Goal: Information Seeking & Learning: Learn about a topic

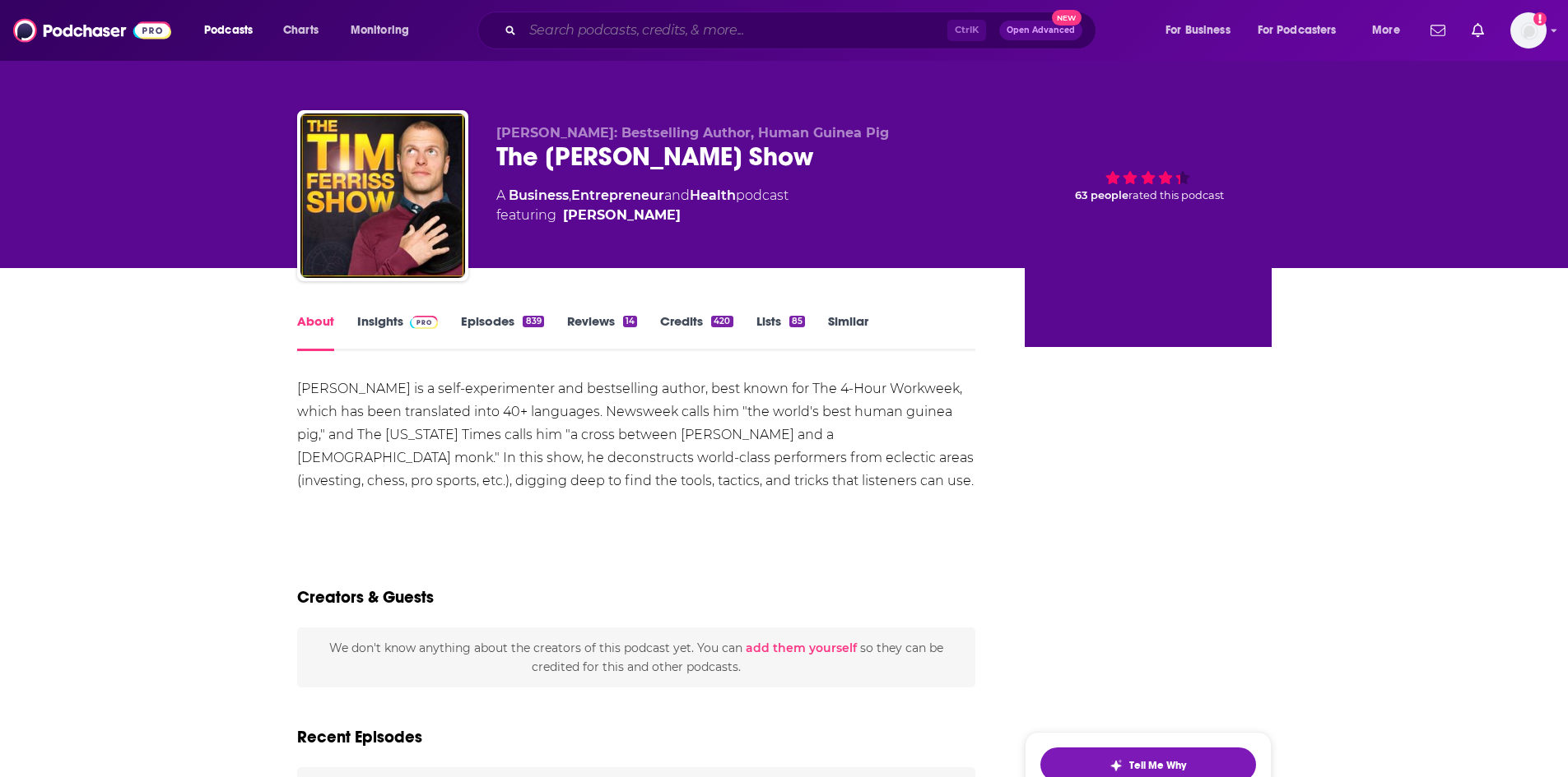
click at [858, 30] on input "Search podcasts, credits, & more..." at bounding box center [734, 31] width 425 height 26
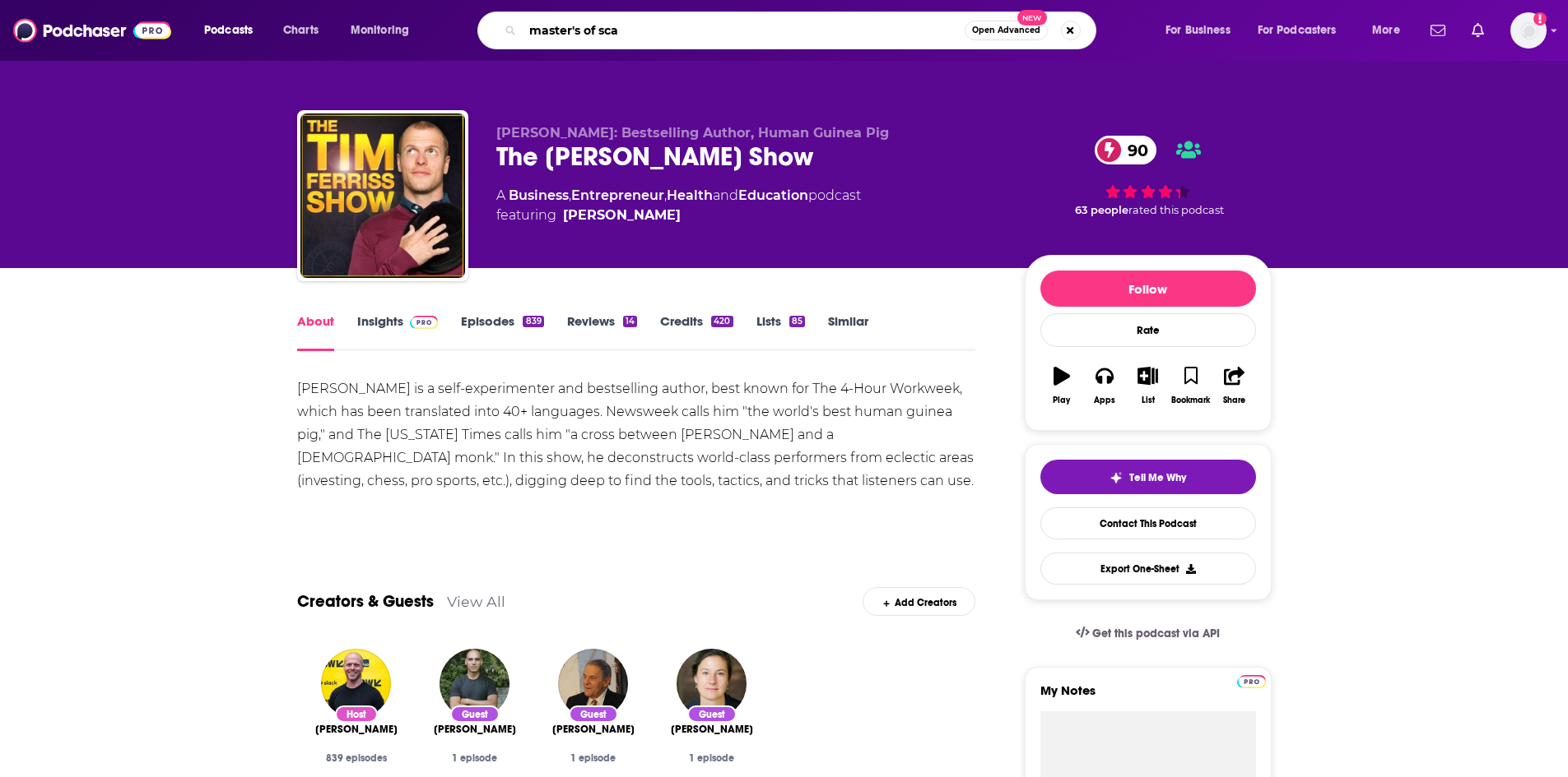
type input "master's of scal"
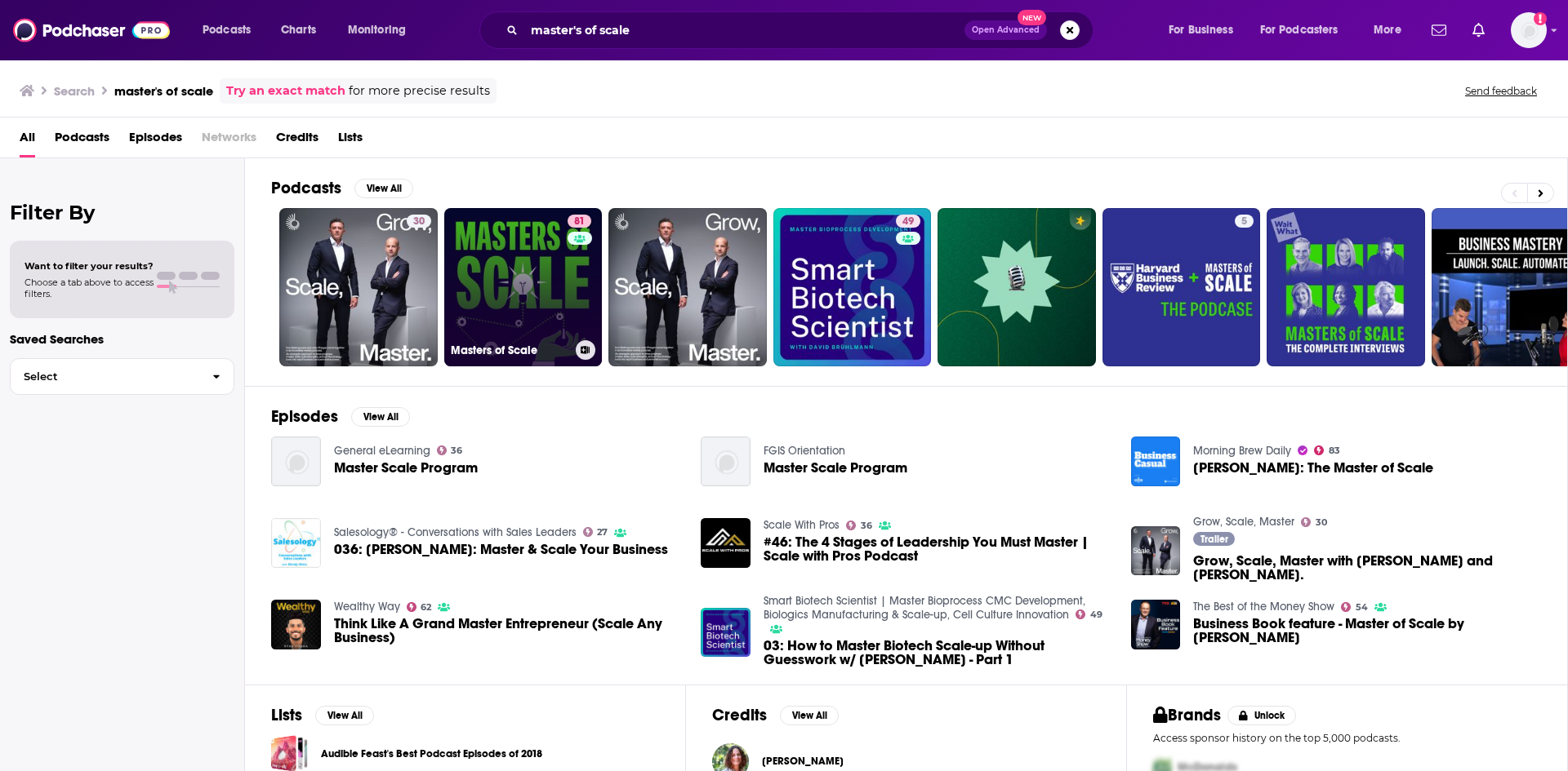
click at [493, 277] on link "81 Masters of Scale" at bounding box center [524, 287] width 158 height 158
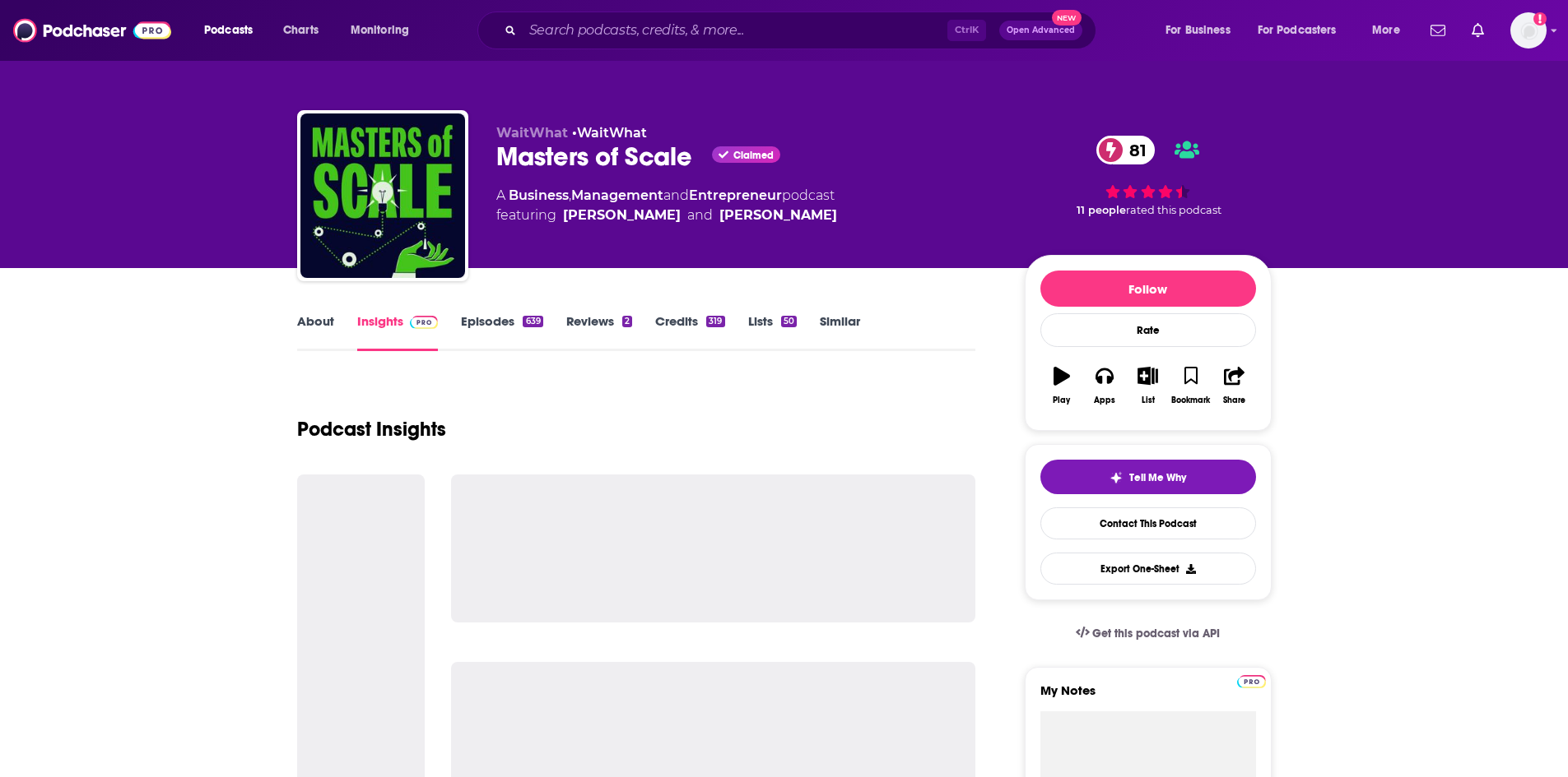
click at [321, 333] on link "About" at bounding box center [316, 332] width 37 height 38
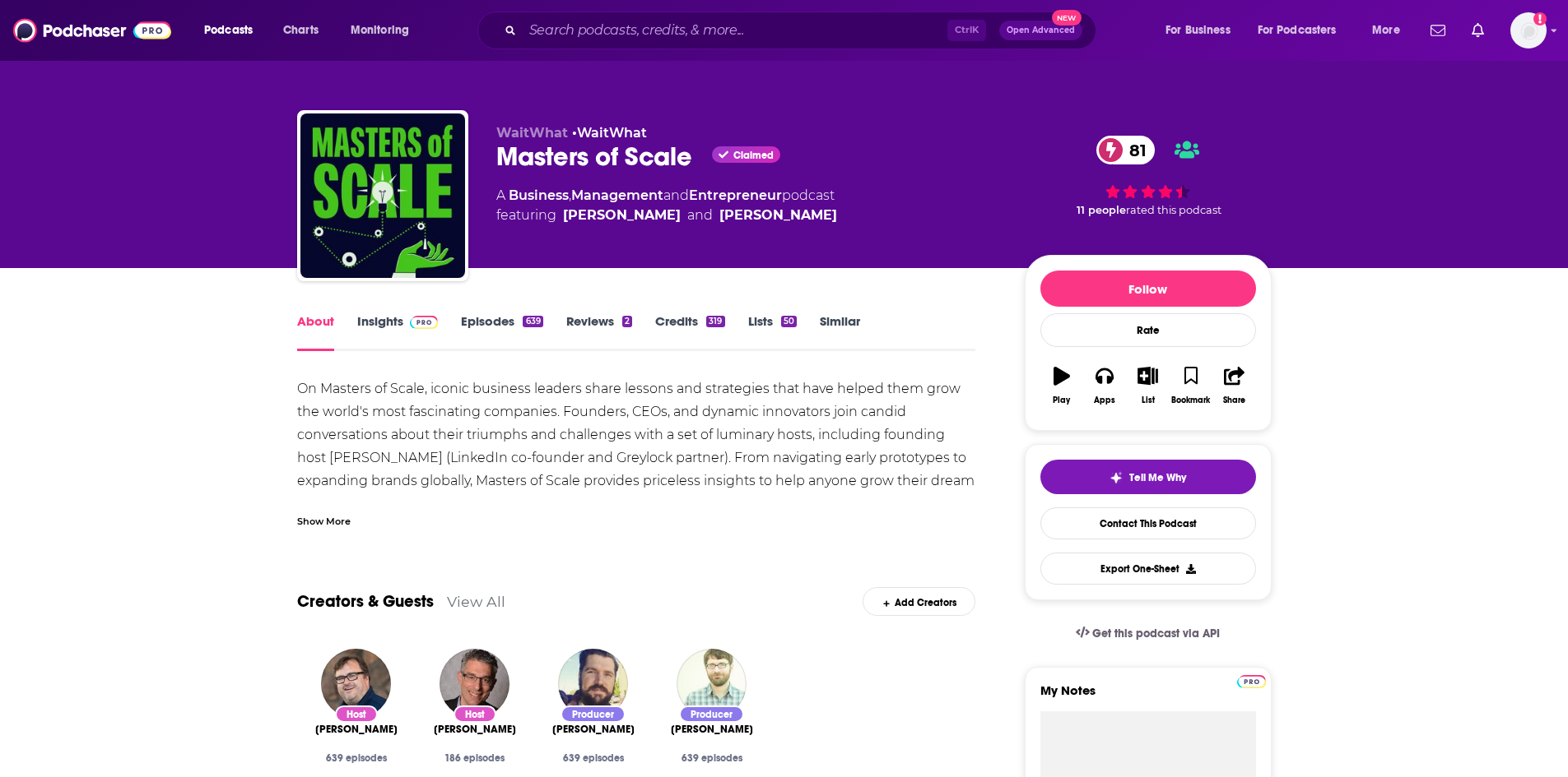
click at [365, 329] on link "Insights" at bounding box center [398, 332] width 82 height 38
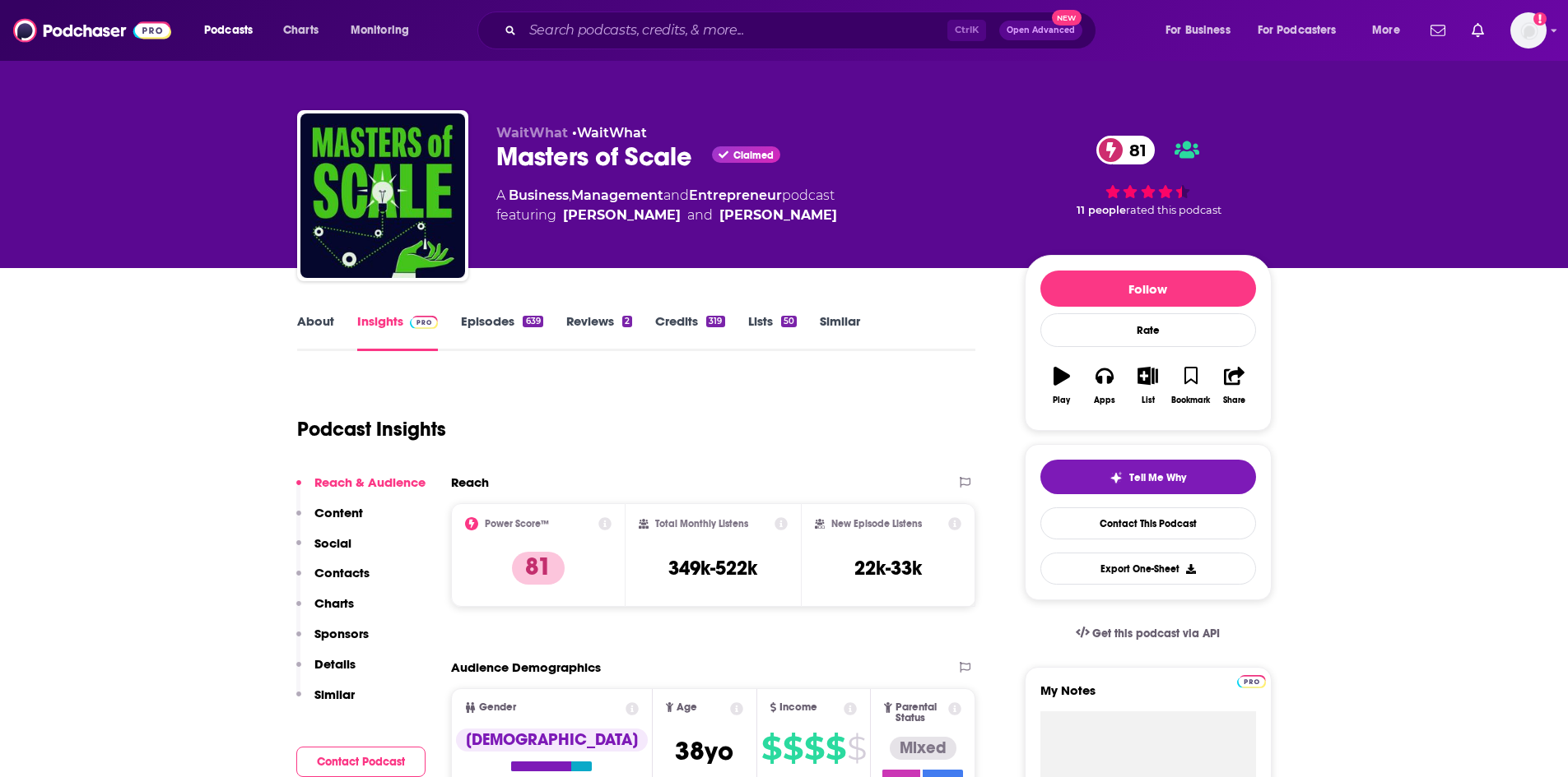
click at [356, 573] on p "Contacts" at bounding box center [342, 573] width 55 height 16
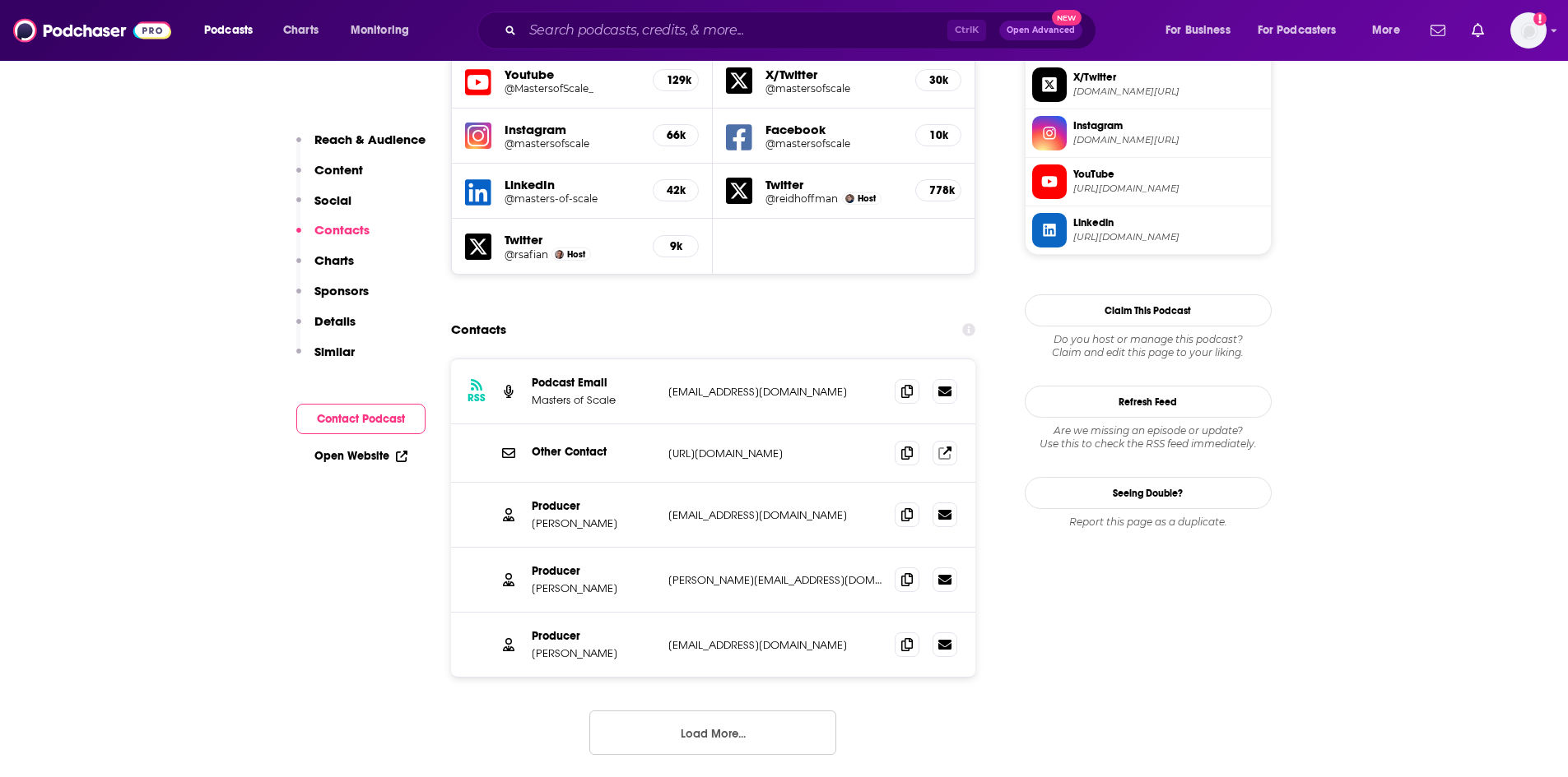
scroll to position [1483, 0]
click at [710, 709] on button "Load More..." at bounding box center [713, 731] width 247 height 45
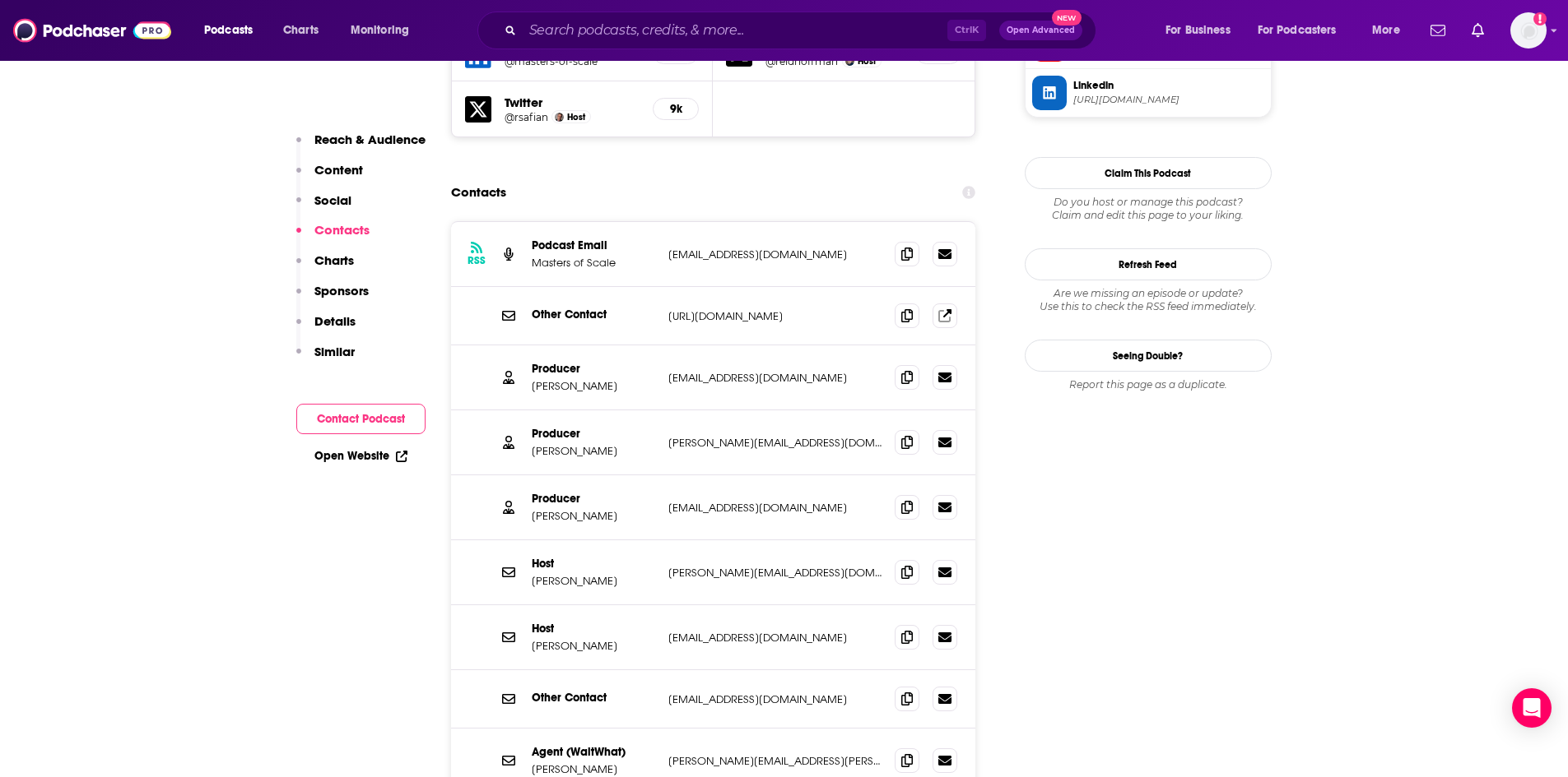
scroll to position [1648, 0]
